Goal: Navigation & Orientation: Find specific page/section

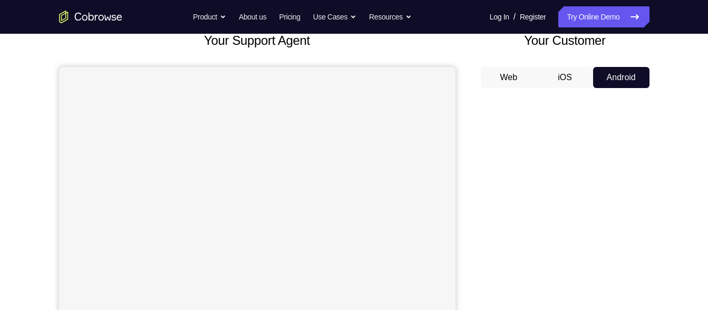
scroll to position [76, 0]
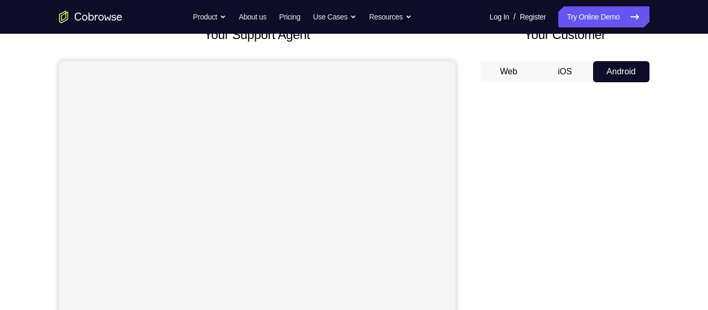
click at [568, 76] on button "iOS" at bounding box center [565, 71] width 56 height 21
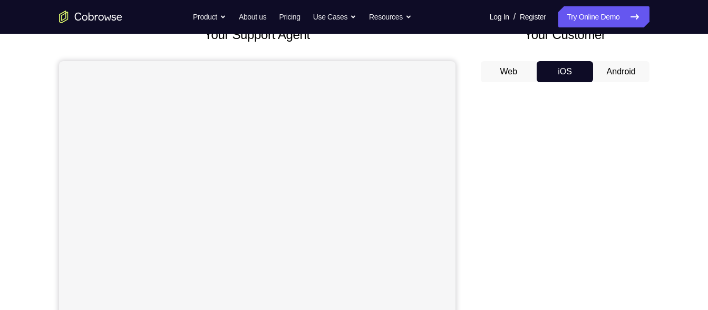
click at [508, 64] on button "Web" at bounding box center [509, 71] width 56 height 21
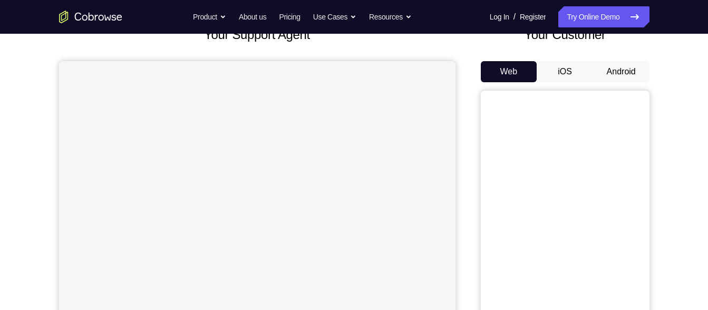
click at [613, 75] on button "Android" at bounding box center [621, 71] width 56 height 21
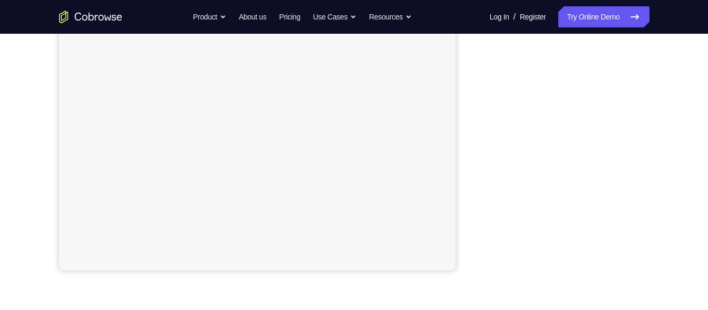
scroll to position [220, 0]
